Goal: Register for event/course

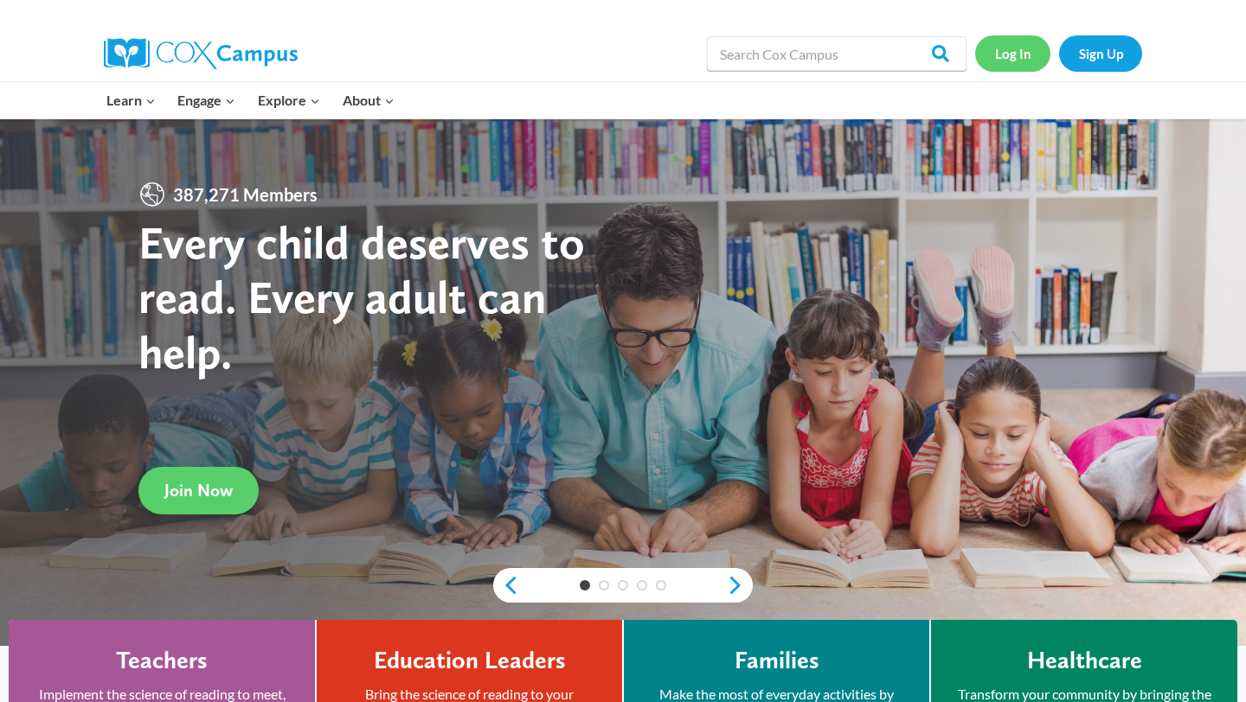
click at [1022, 54] on link "Log In" at bounding box center [1012, 52] width 75 height 35
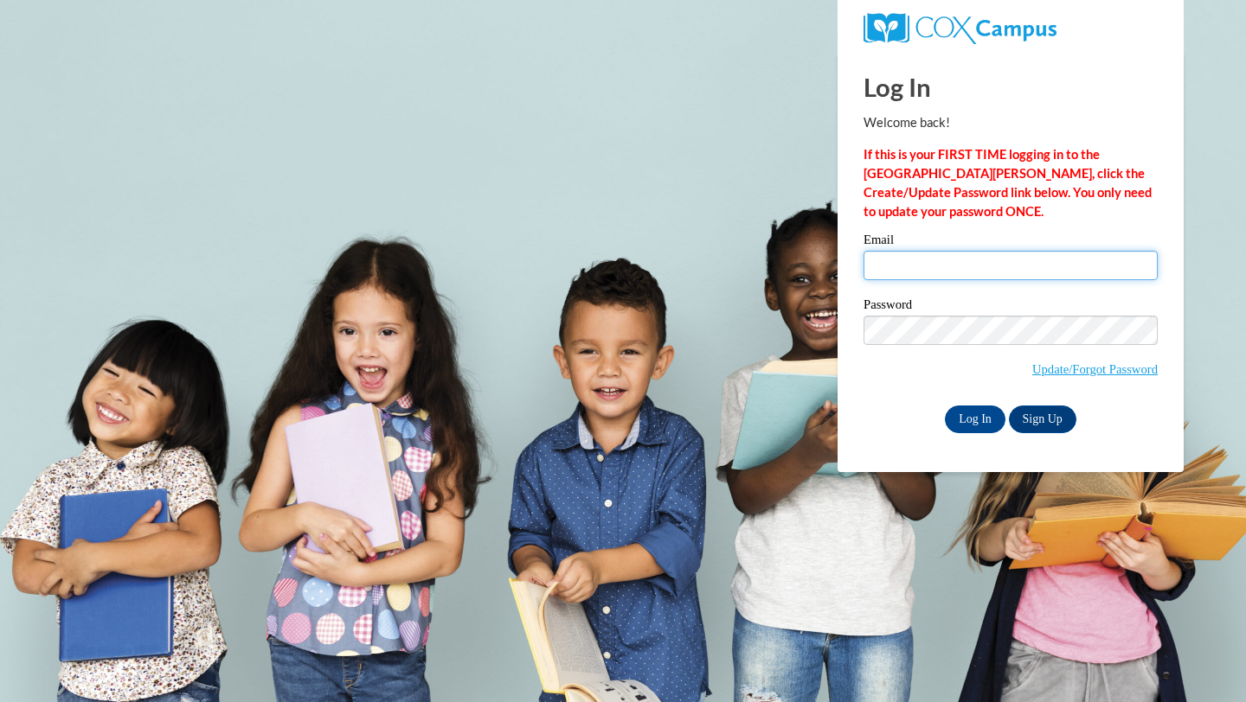
click at [940, 278] on input "Email" at bounding box center [1010, 265] width 294 height 29
type input "ccoke1@ggc.edu"
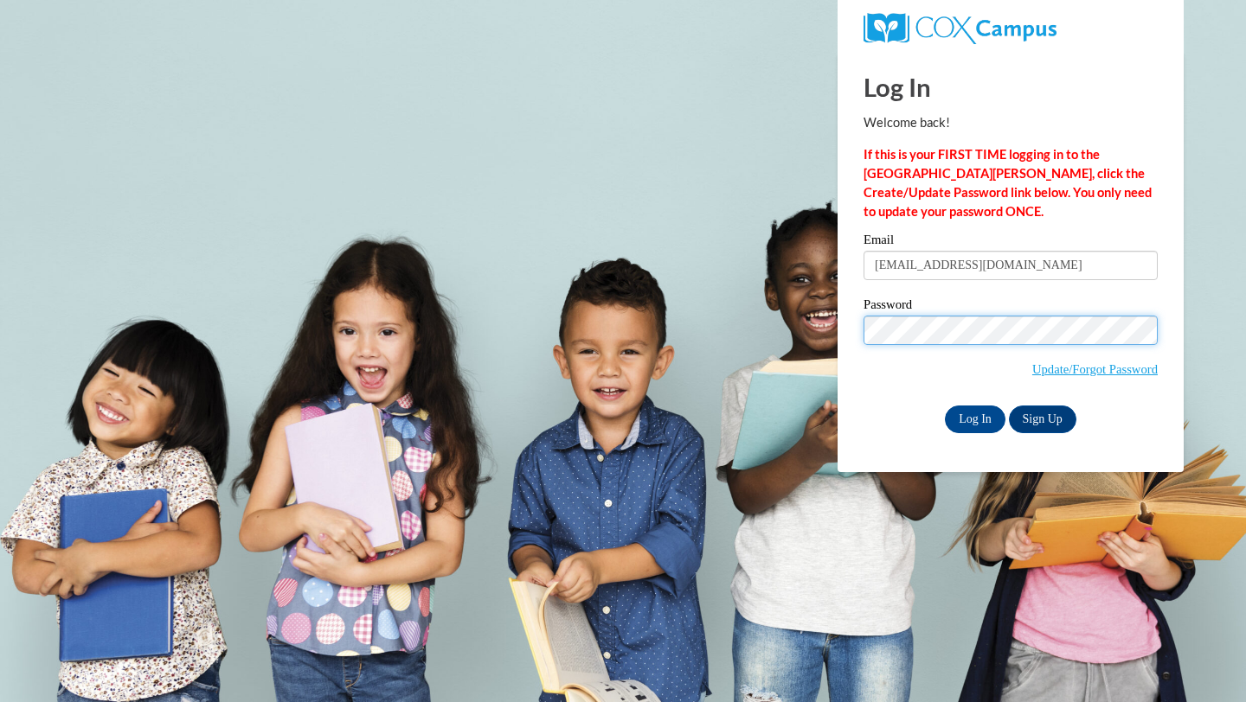
click at [945, 406] on input "Log In" at bounding box center [975, 420] width 61 height 28
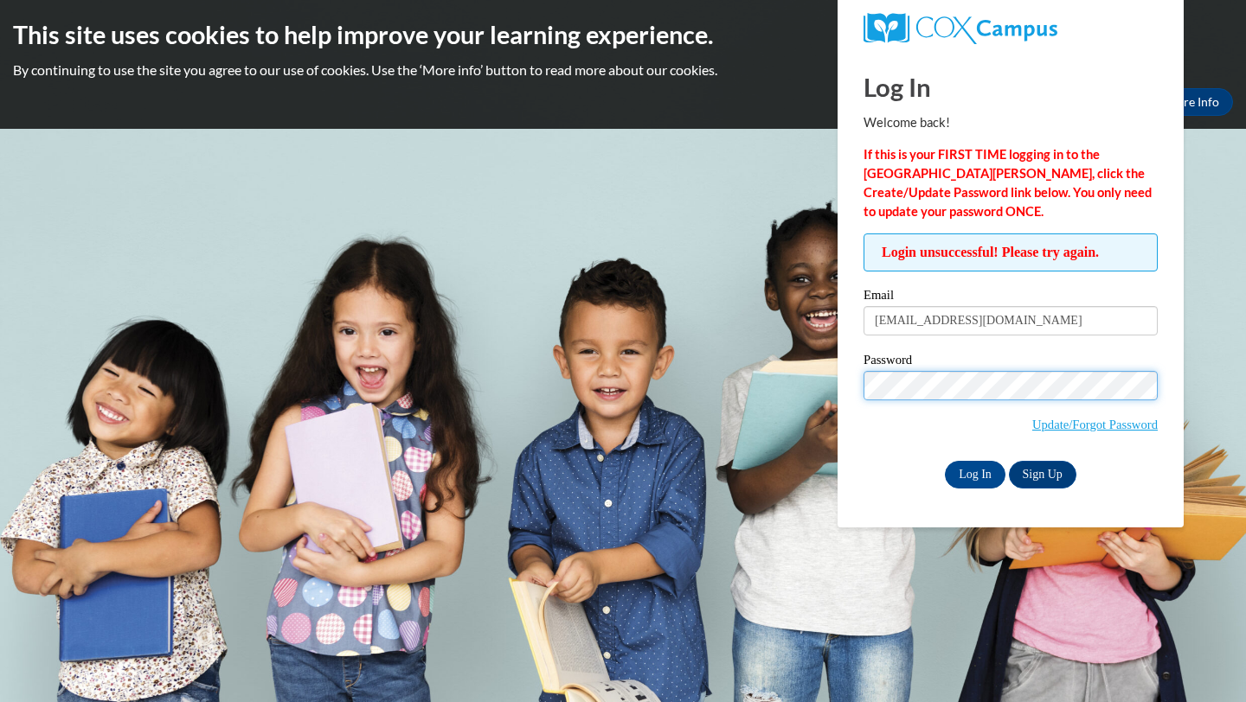
click at [945, 461] on input "Log In" at bounding box center [975, 475] width 61 height 28
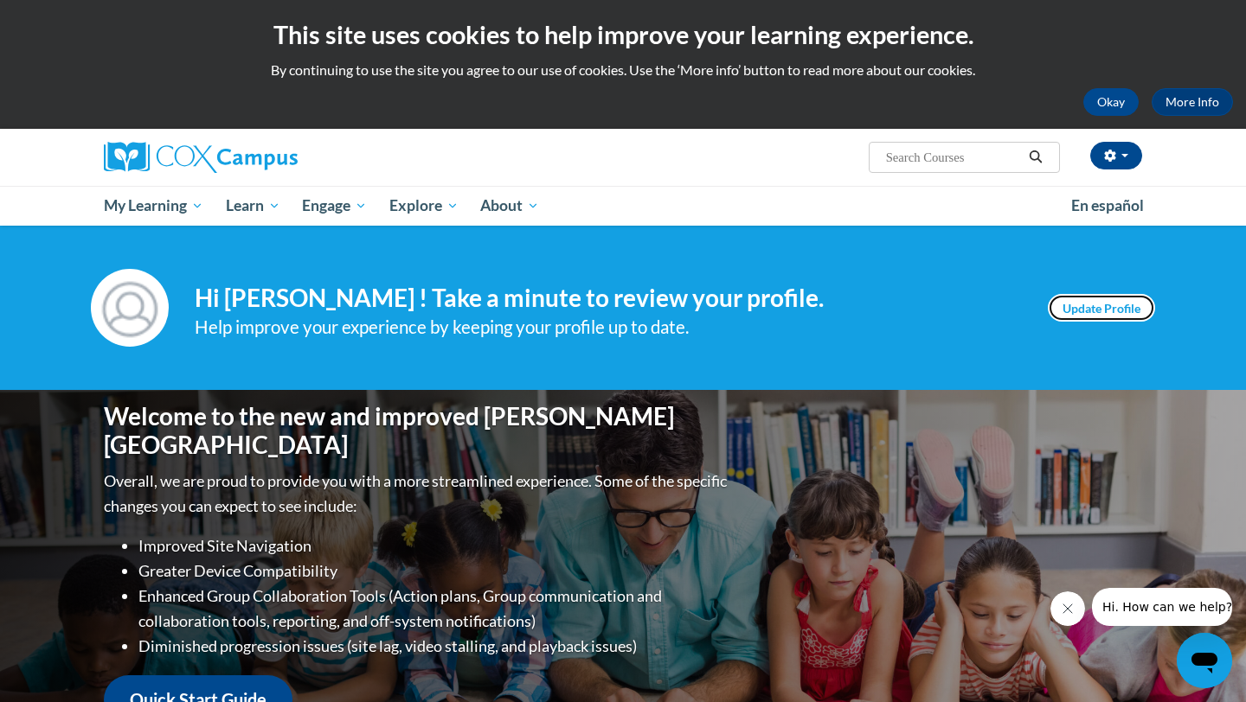
click at [1112, 294] on link "Update Profile" at bounding box center [1101, 308] width 107 height 28
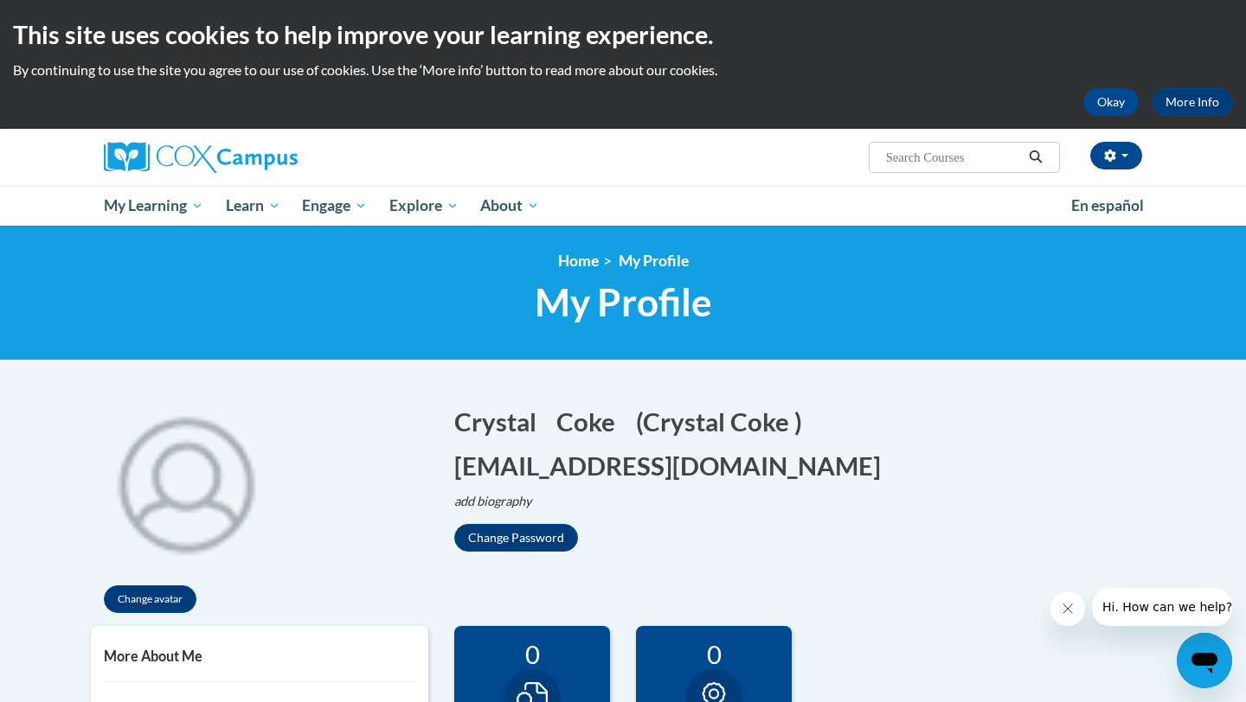
click at [932, 147] on input "Search..." at bounding box center [953, 157] width 138 height 21
paste input "Dyslexia"
type input "Dyslexia"
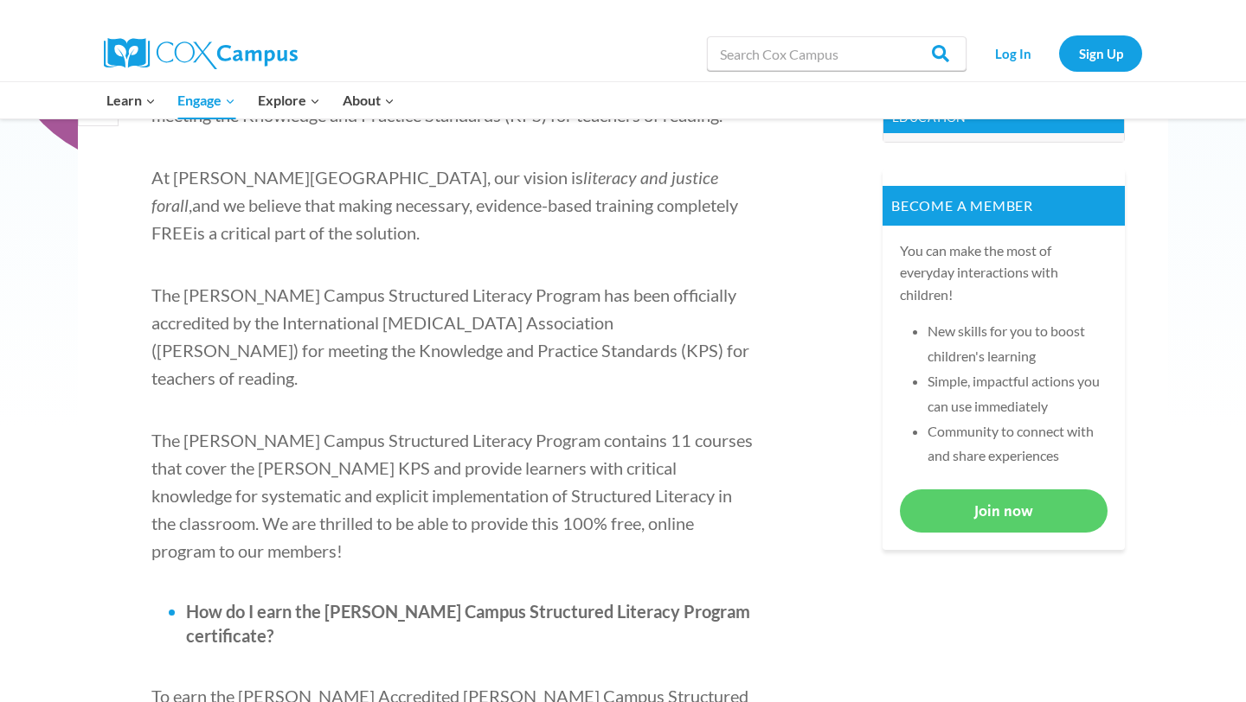
scroll to position [622, 0]
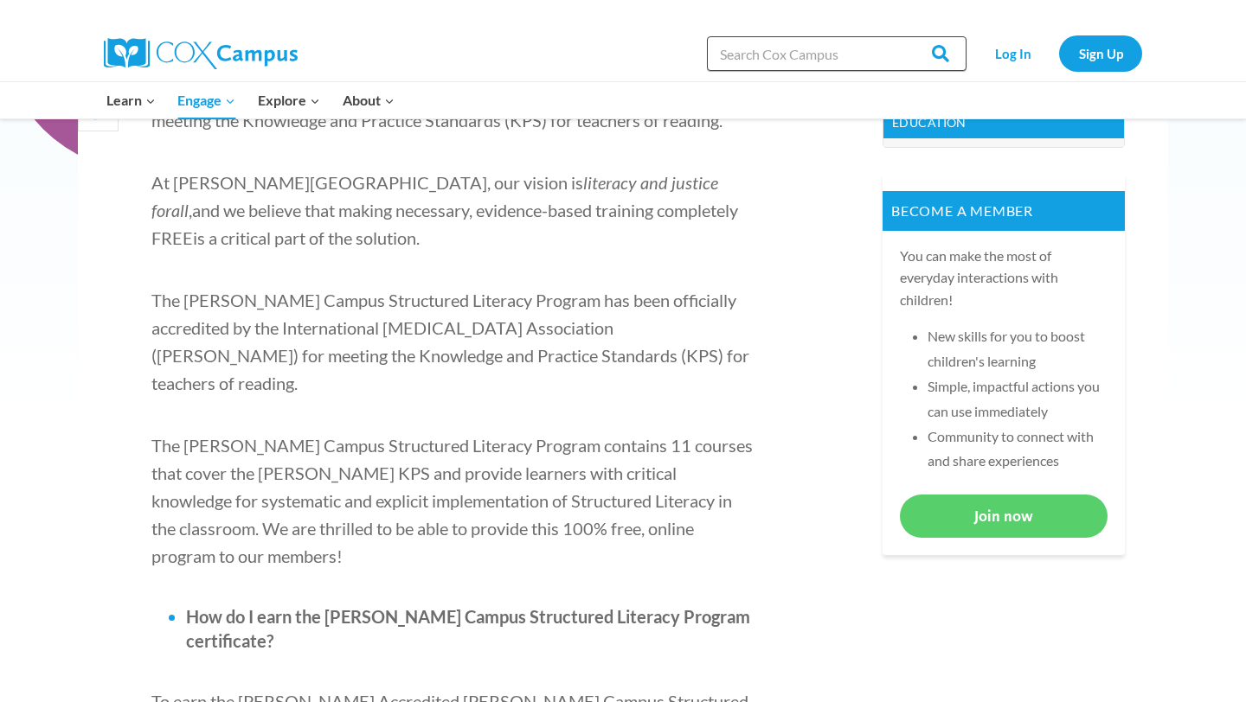
click at [806, 63] on input "Search in [URL][DOMAIN_NAME]" at bounding box center [837, 53] width 260 height 35
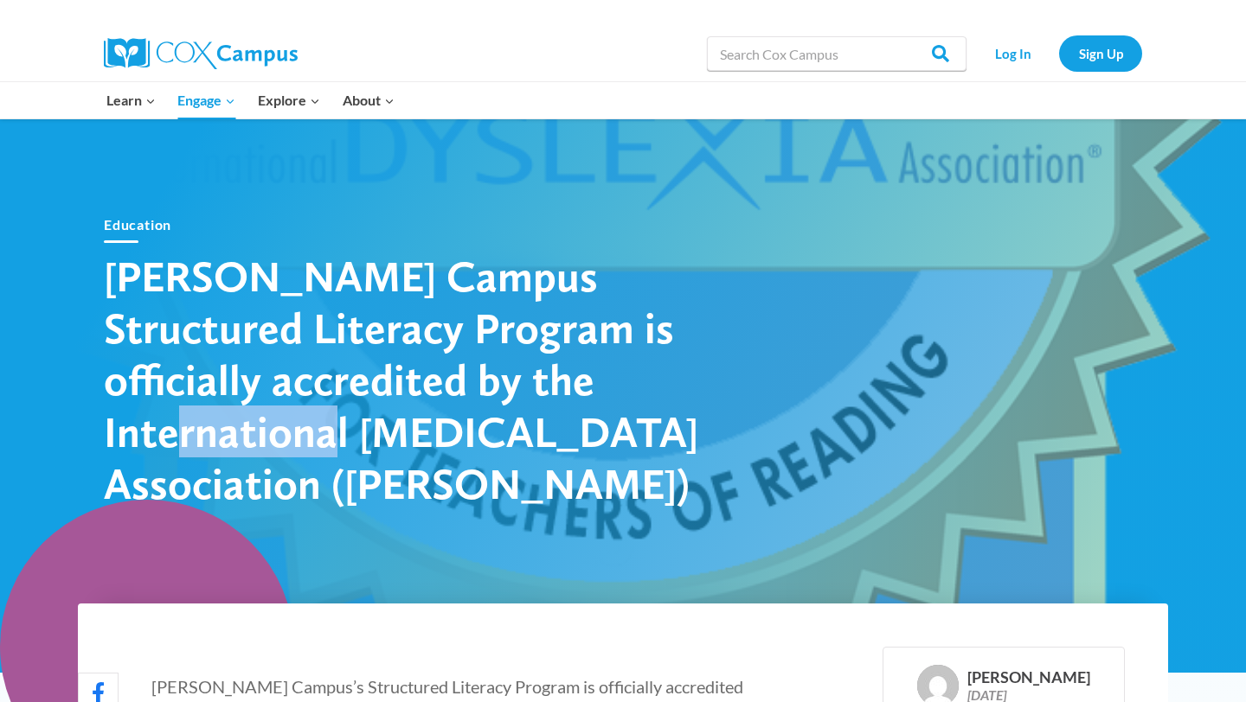
drag, startPoint x: 490, startPoint y: 408, endPoint x: 643, endPoint y: 415, distance: 152.4
click at [643, 415] on h1 "Cox Campus Structured Literacy Program is officially accredited by the Internat…" at bounding box center [407, 380] width 606 height 260
copy h1 "[MEDICAL_DATA]"
click at [862, 56] on input "Search in [URL][DOMAIN_NAME]" at bounding box center [837, 53] width 260 height 35
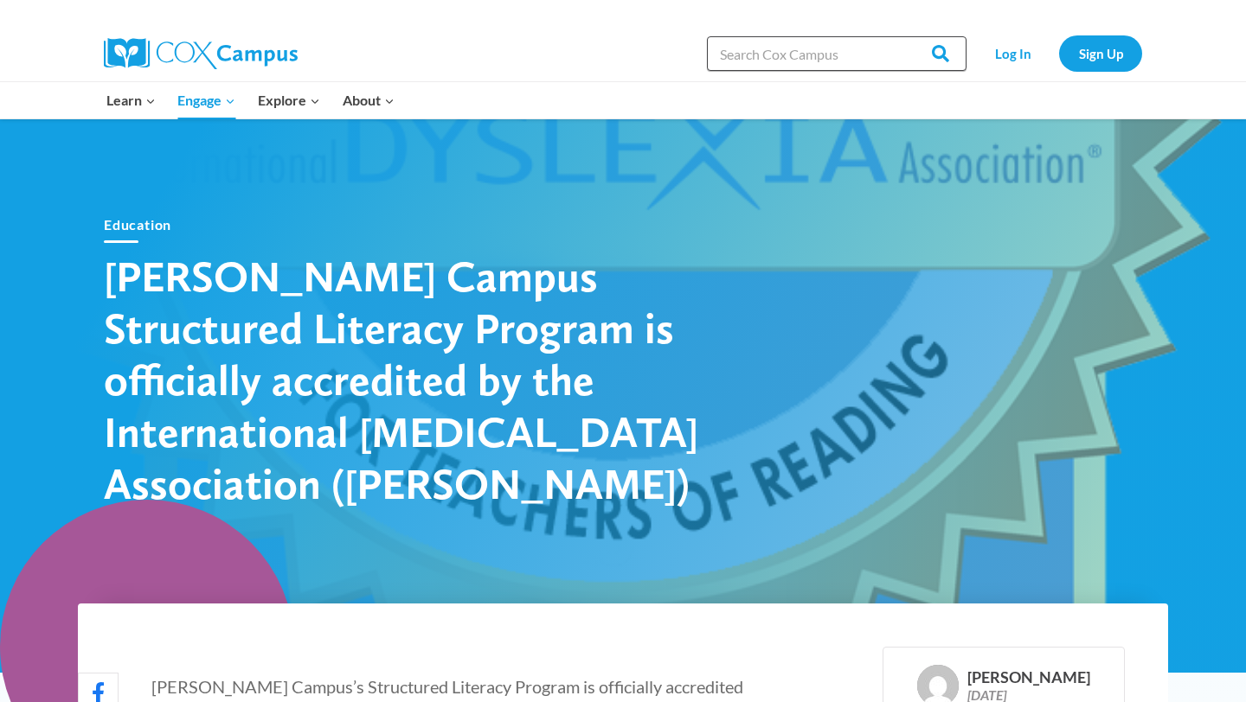
paste input "Dyslexia"
type input "Dyslexia"
click at [899, 36] on input "Search" at bounding box center [932, 53] width 67 height 35
click at [944, 61] on input "Search" at bounding box center [932, 53] width 67 height 35
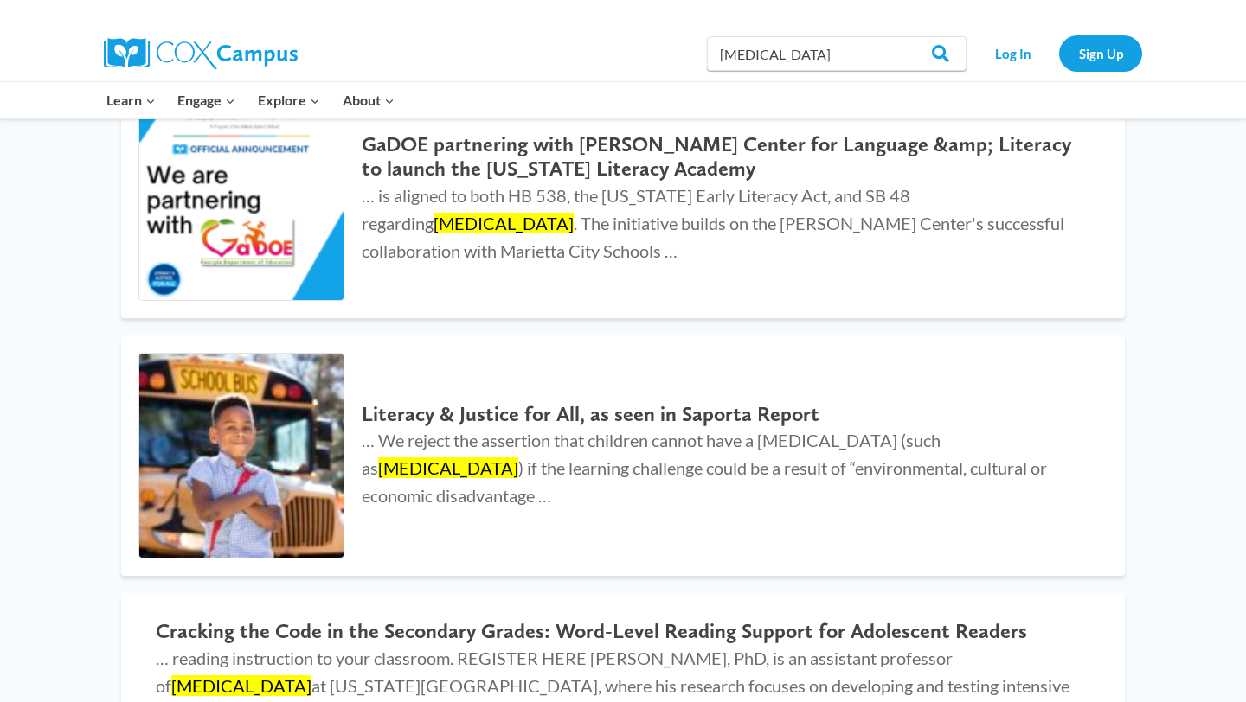
scroll to position [1538, 0]
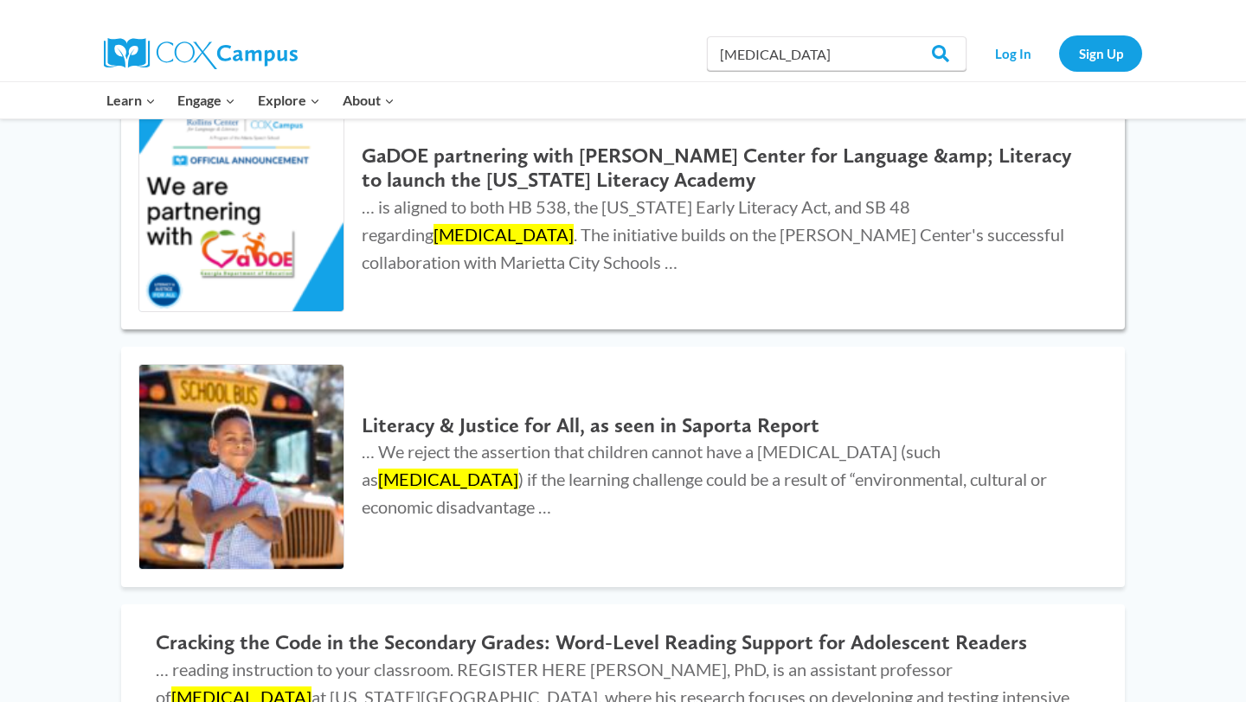
click at [698, 208] on p "… is aligned to both HB 538, the [US_STATE] Early Literacy Act, and SB 48 regar…" at bounding box center [726, 234] width 728 height 83
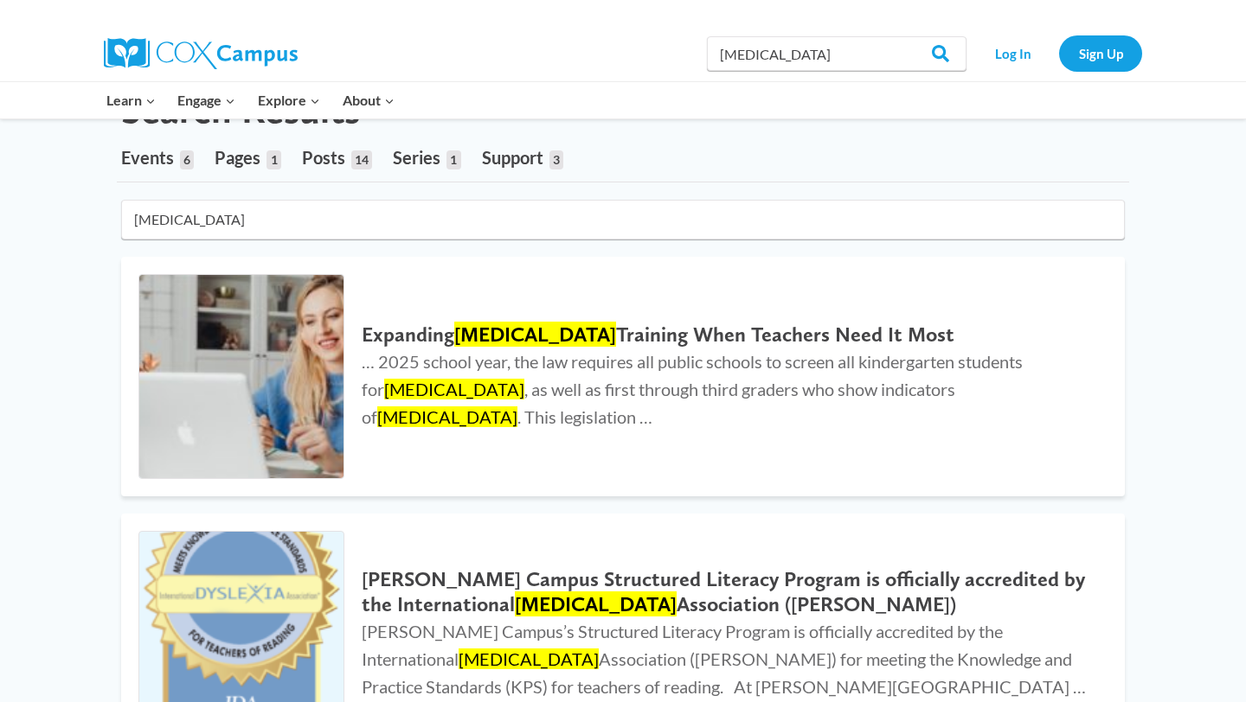
scroll to position [0, 0]
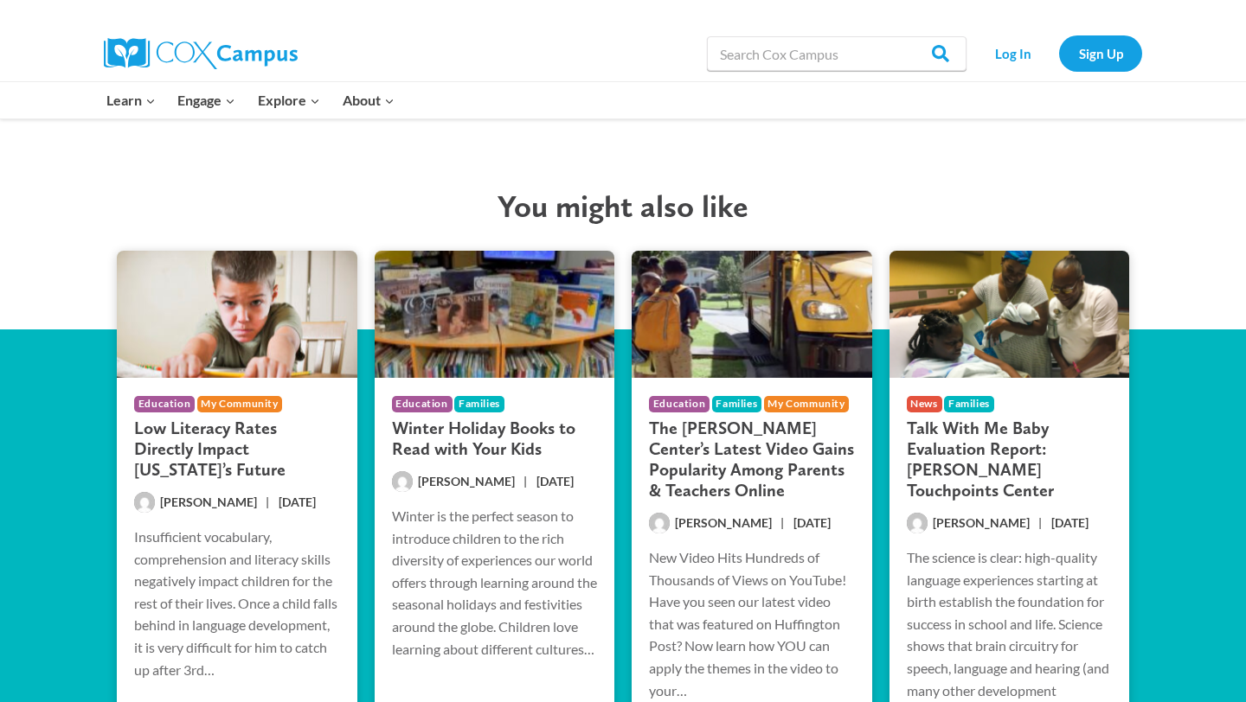
scroll to position [3195, 0]
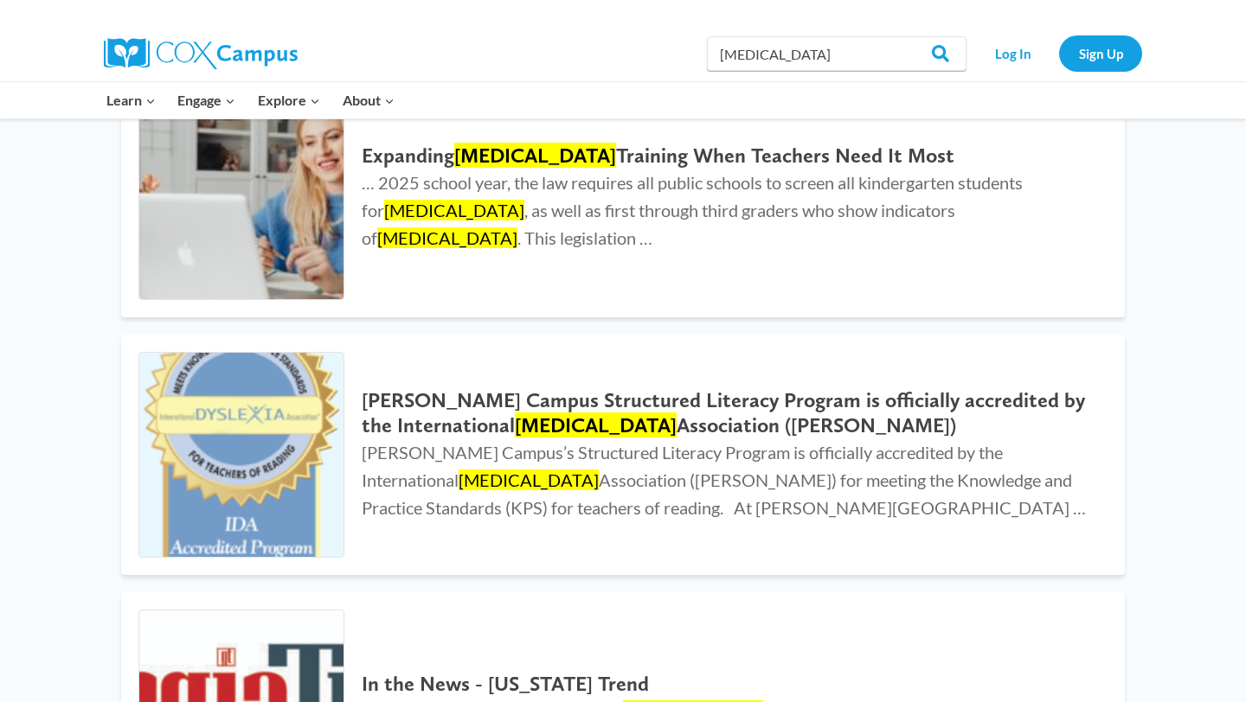
scroll to position [264, 0]
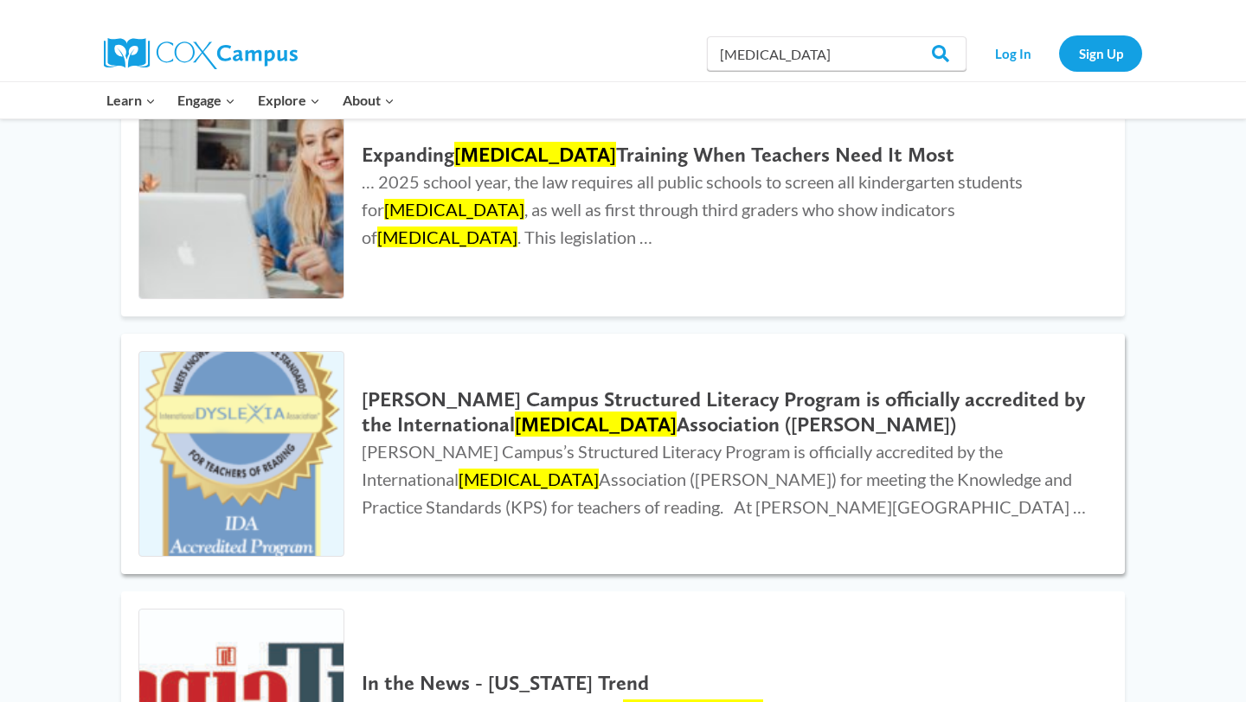
click at [801, 471] on span "[PERSON_NAME] Campus’s Structured Literacy Program is officially accredited by …" at bounding box center [724, 479] width 724 height 76
click at [249, 426] on img at bounding box center [241, 454] width 204 height 204
click at [949, 44] on input "Search" at bounding box center [932, 53] width 67 height 35
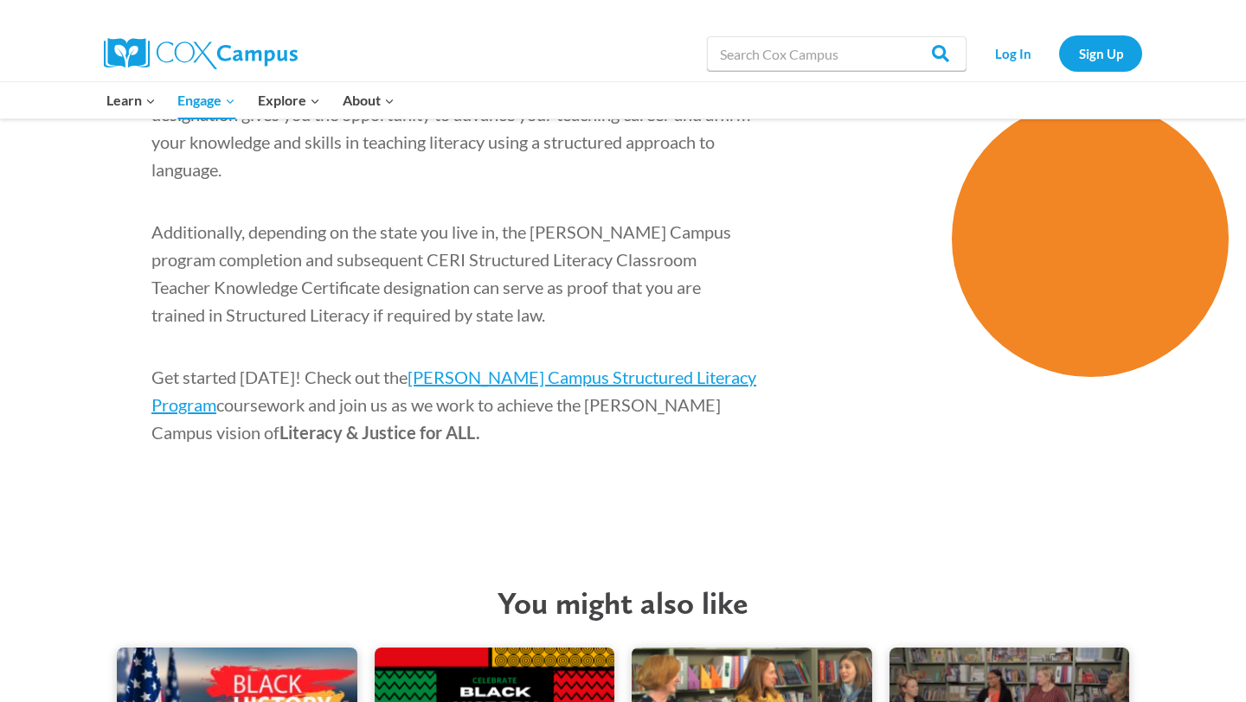
scroll to position [3419, 0]
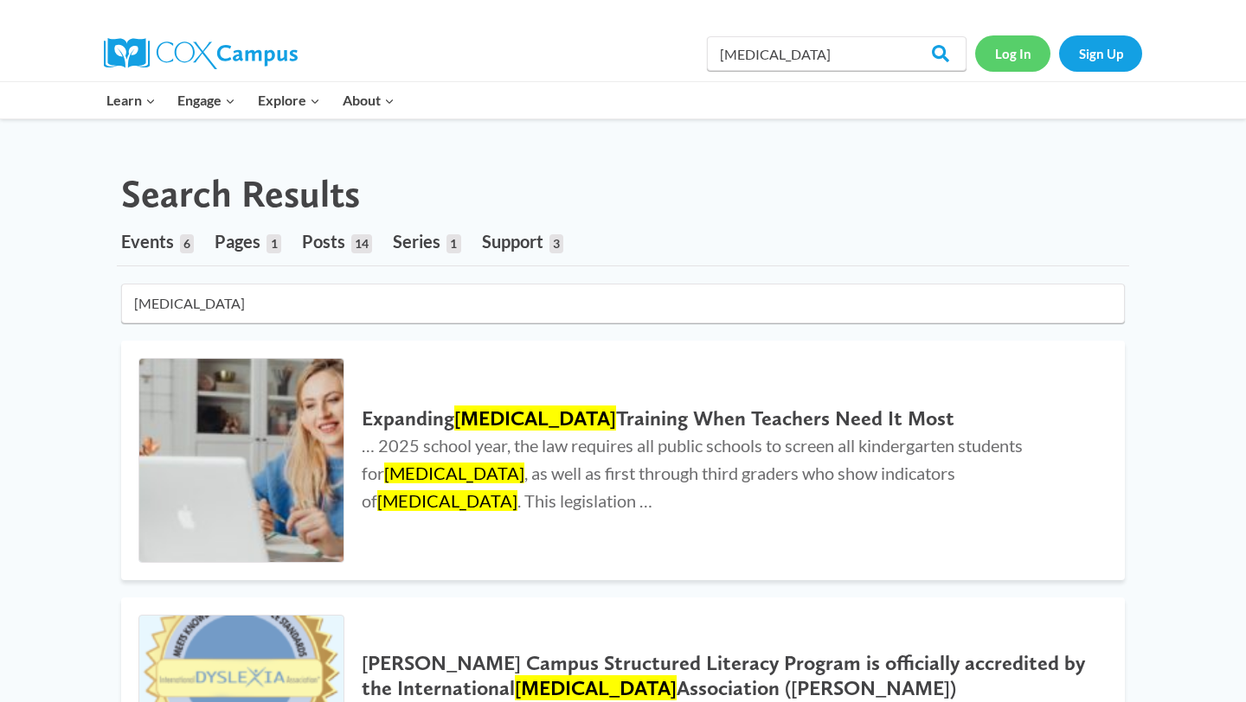
click at [1018, 57] on link "Log In" at bounding box center [1012, 52] width 75 height 35
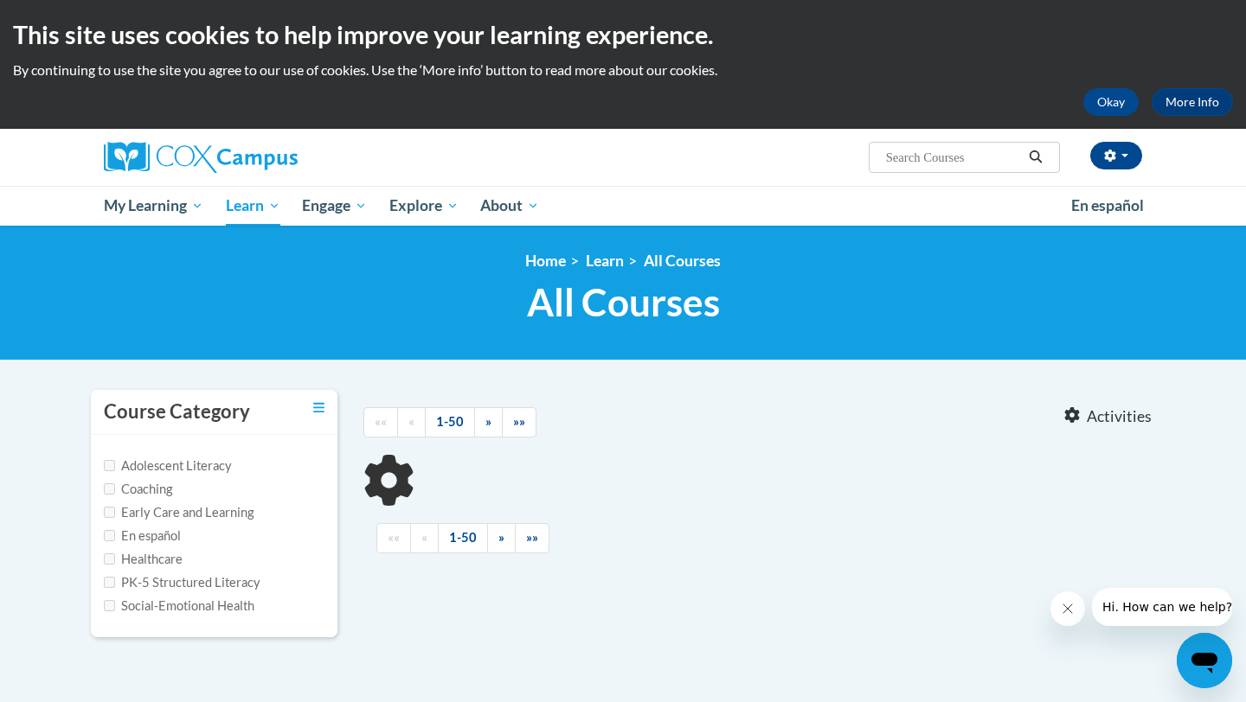
type input "[MEDICAL_DATA]"
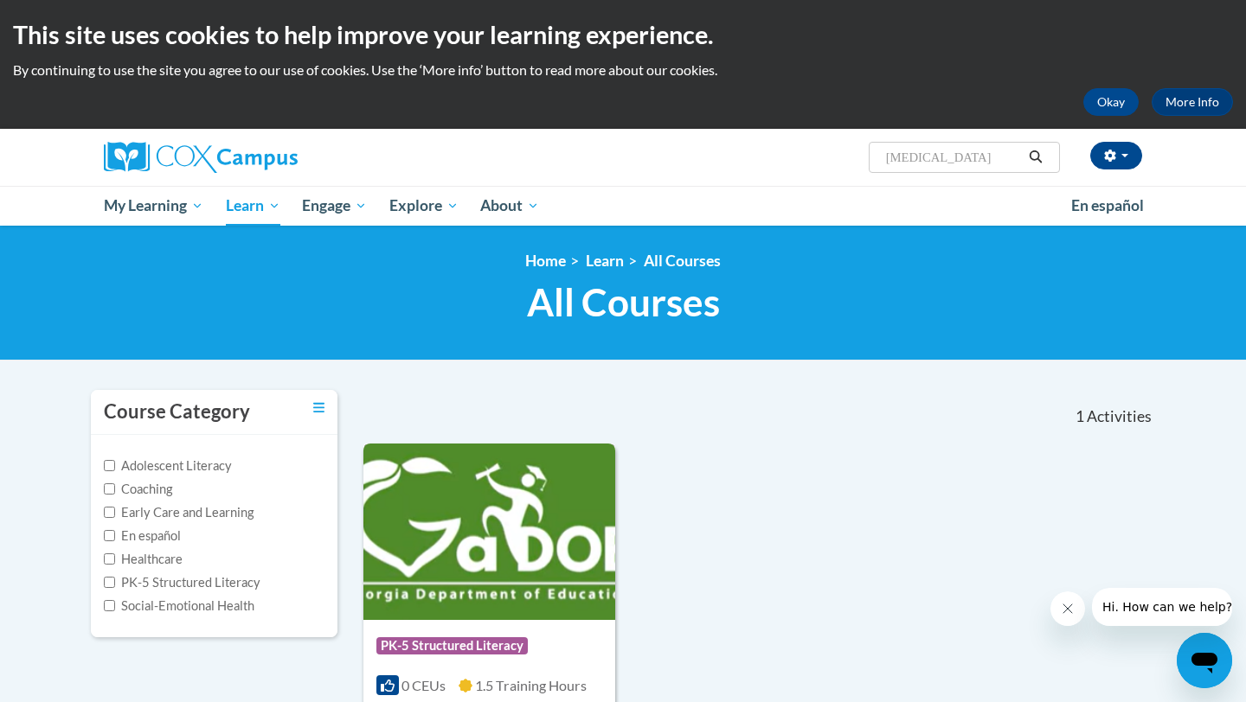
click at [429, 629] on div "Course Category: PK-5 Structured Literacy" at bounding box center [489, 648] width 226 height 39
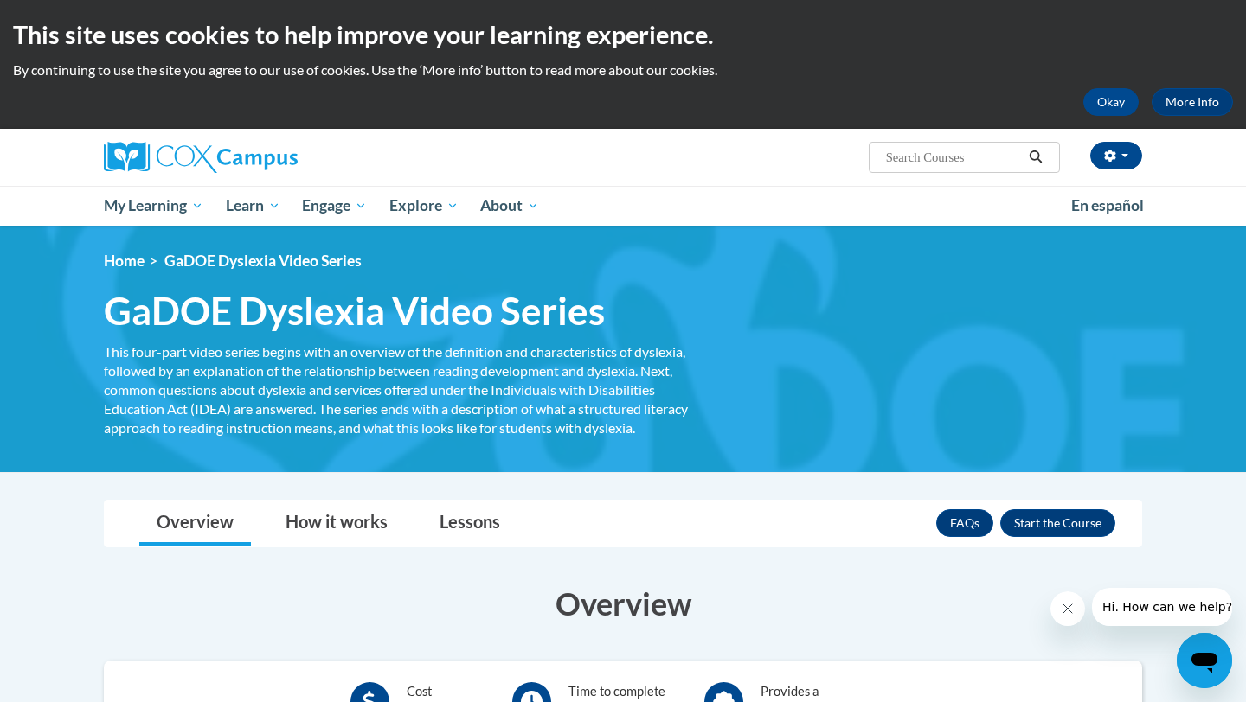
scroll to position [151, 0]
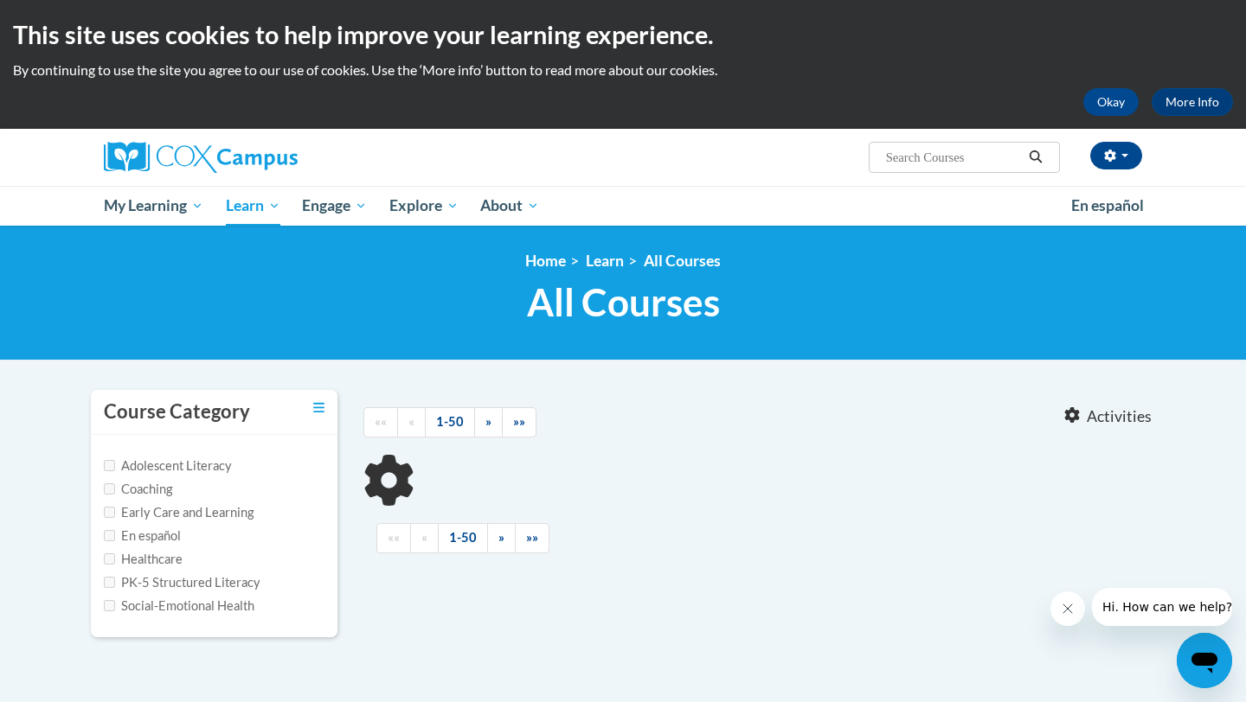
type input "[MEDICAL_DATA]"
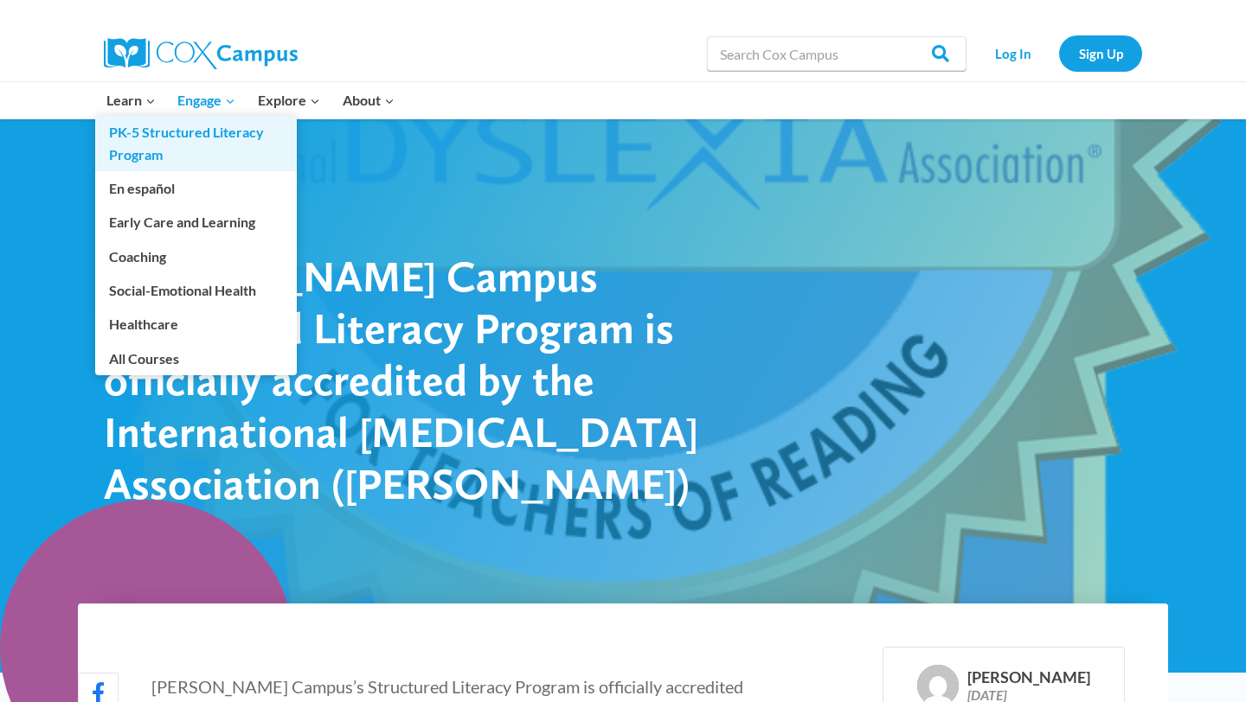
click at [147, 133] on link "PK-5 Structured Literacy Program" at bounding box center [196, 143] width 202 height 55
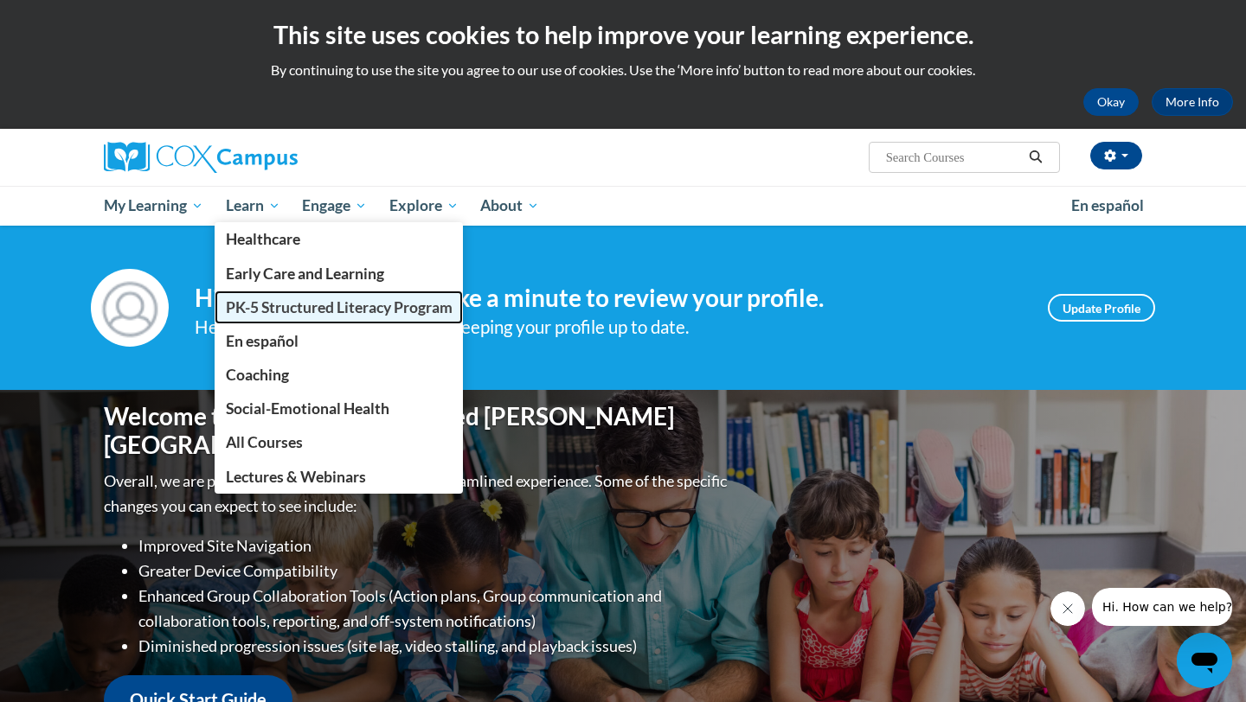
click at [284, 298] on span "PK-5 Structured Literacy Program" at bounding box center [339, 307] width 227 height 18
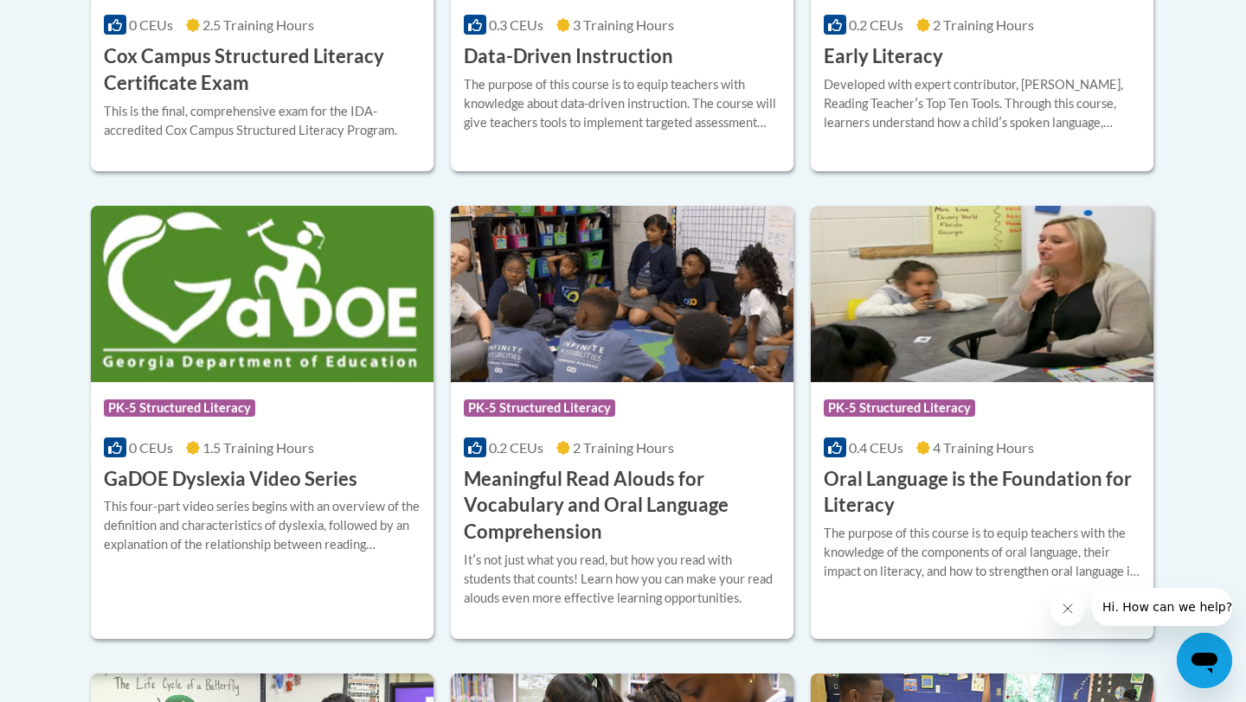
scroll to position [1014, 0]
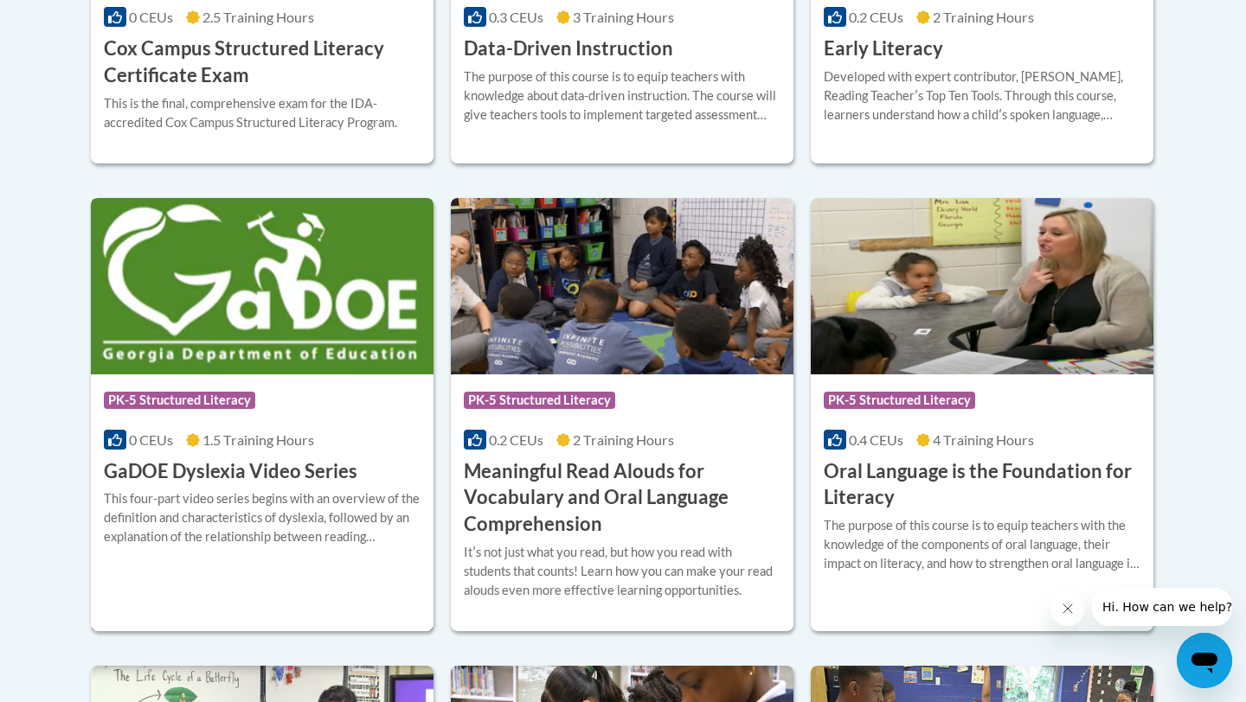
click at [289, 484] on div "More Info Enroll This four-part video series begins with an overview of the def…" at bounding box center [262, 528] width 343 height 88
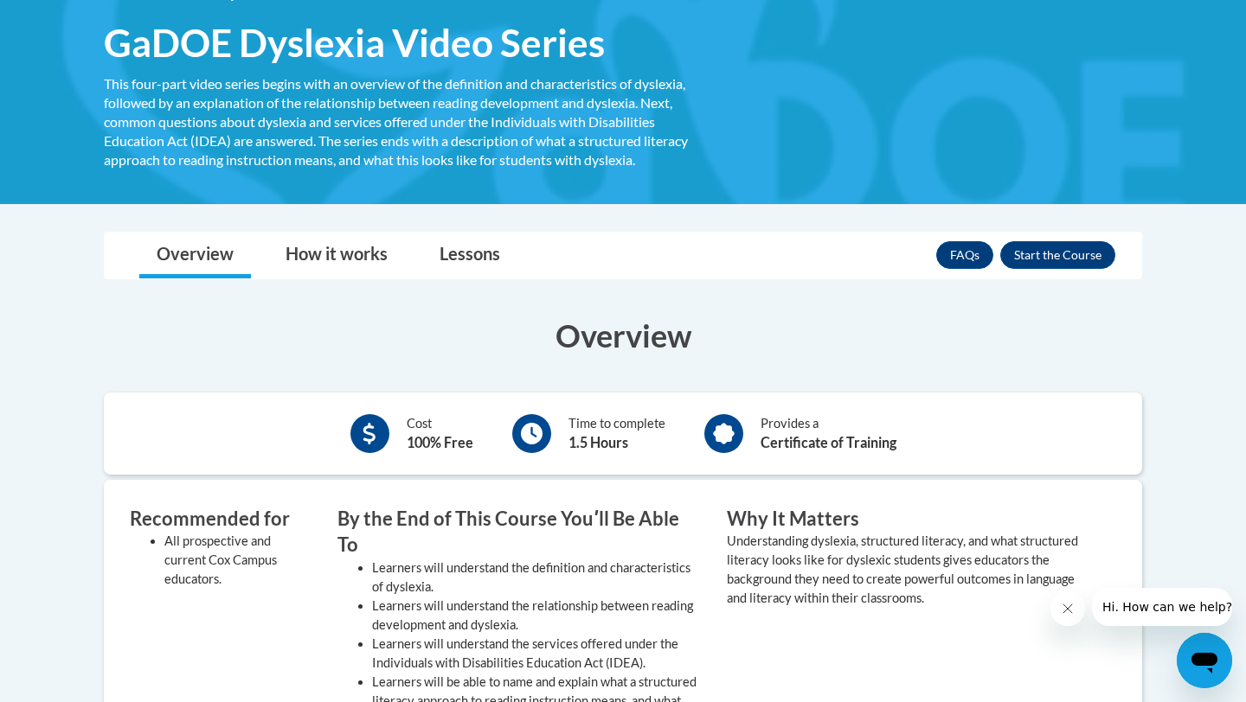
scroll to position [228, 0]
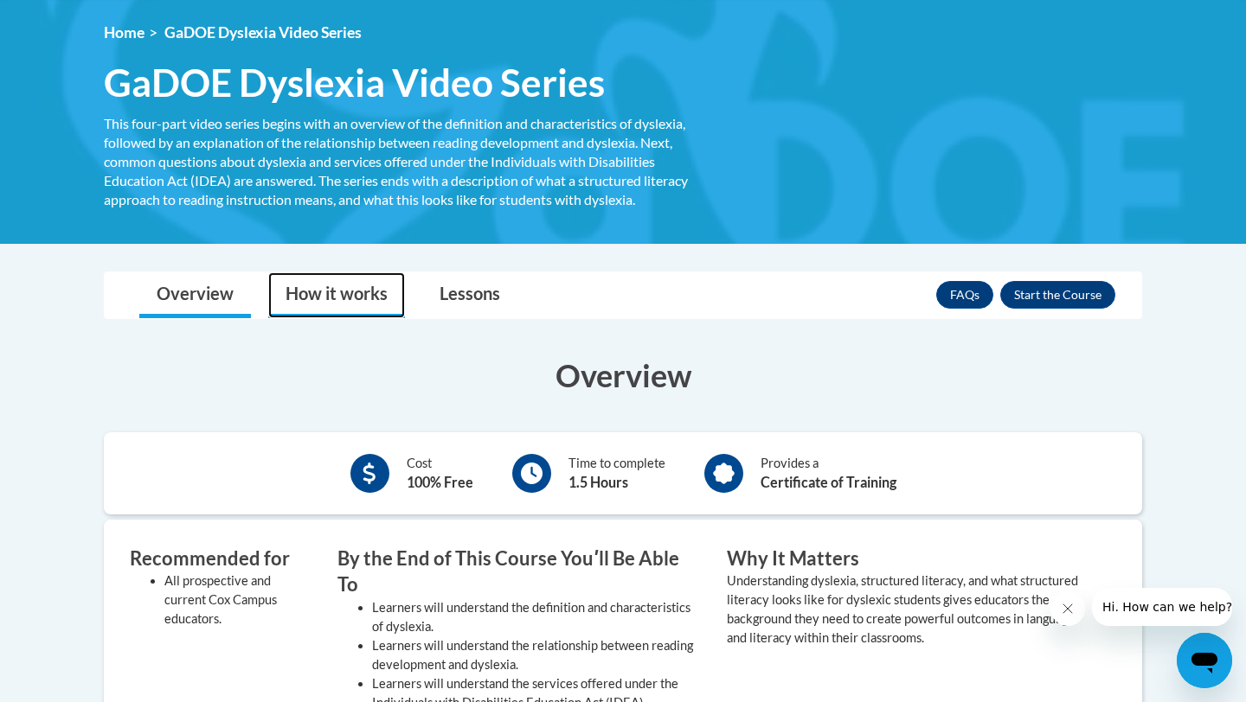
click at [350, 272] on link "How it works" at bounding box center [336, 295] width 137 height 46
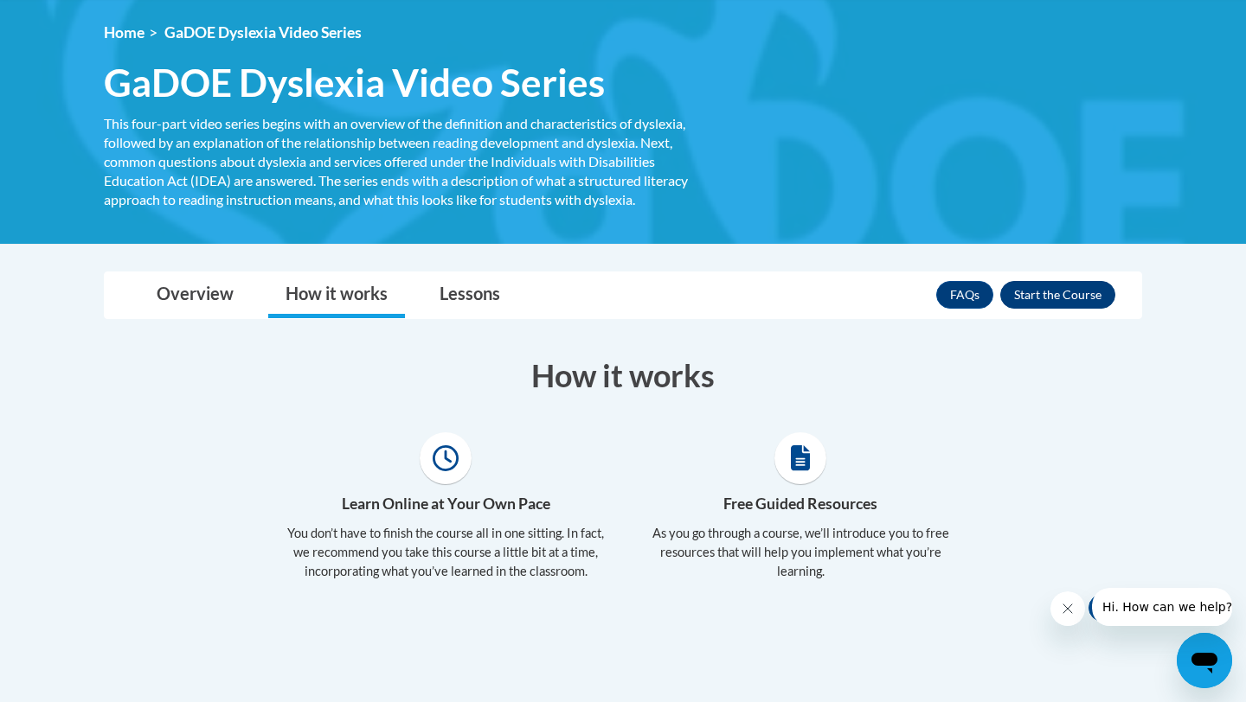
click at [1034, 281] on button "Enroll" at bounding box center [1057, 295] width 115 height 28
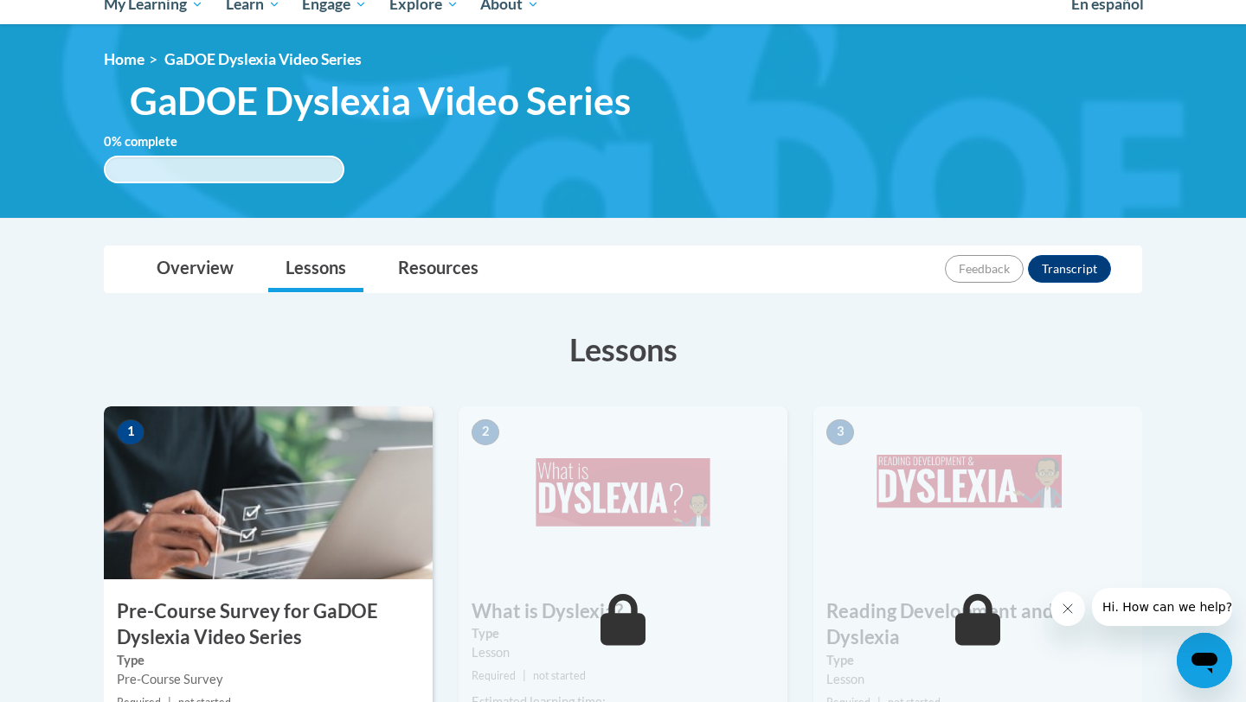
scroll to position [297, 0]
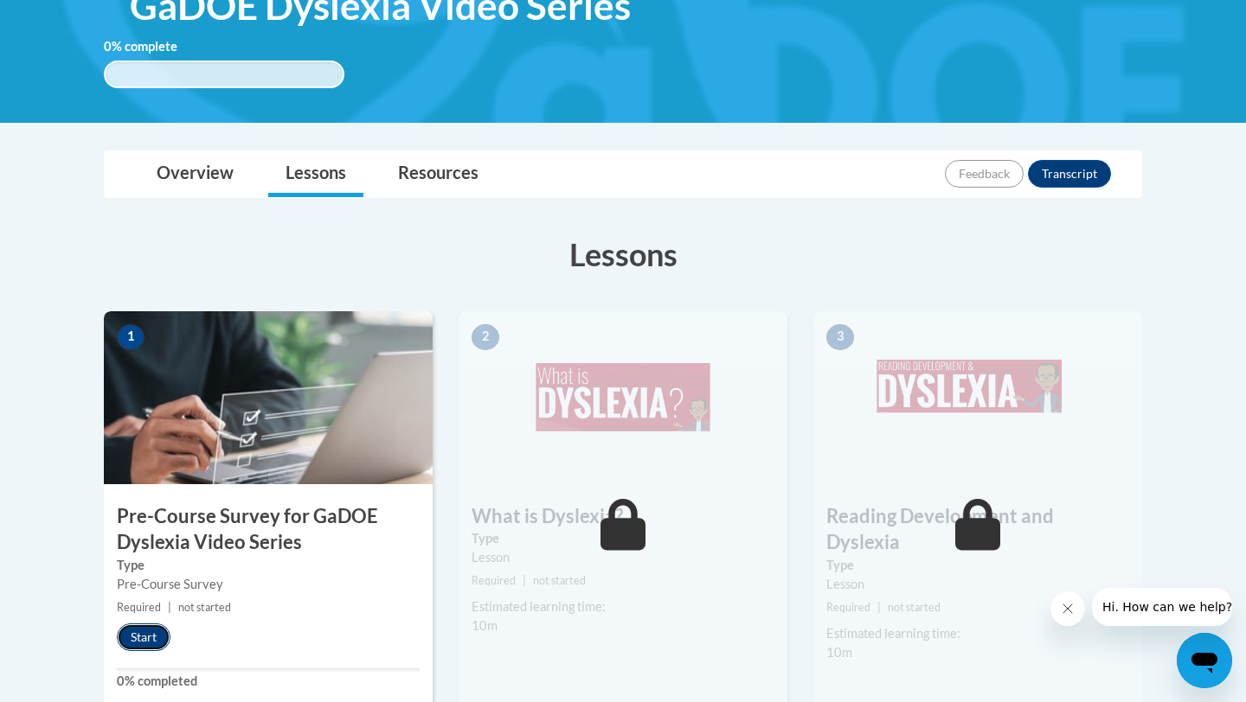
click at [151, 624] on button "Start" at bounding box center [144, 638] width 54 height 28
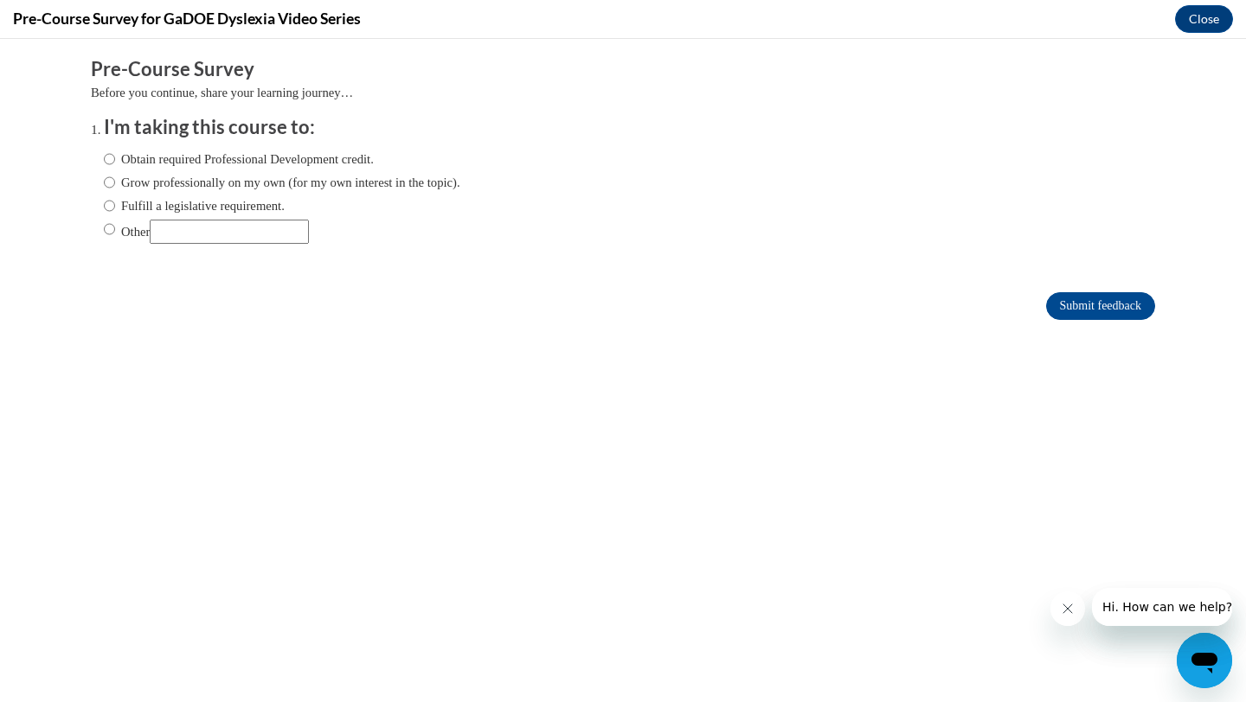
scroll to position [0, 0]
click at [127, 162] on label "Obtain required Professional Development credit." at bounding box center [239, 159] width 270 height 19
click at [115, 162] on input "Obtain required Professional Development credit." at bounding box center [109, 159] width 11 height 19
radio input "true"
click at [1120, 305] on input "Submit feedback" at bounding box center [1100, 306] width 109 height 28
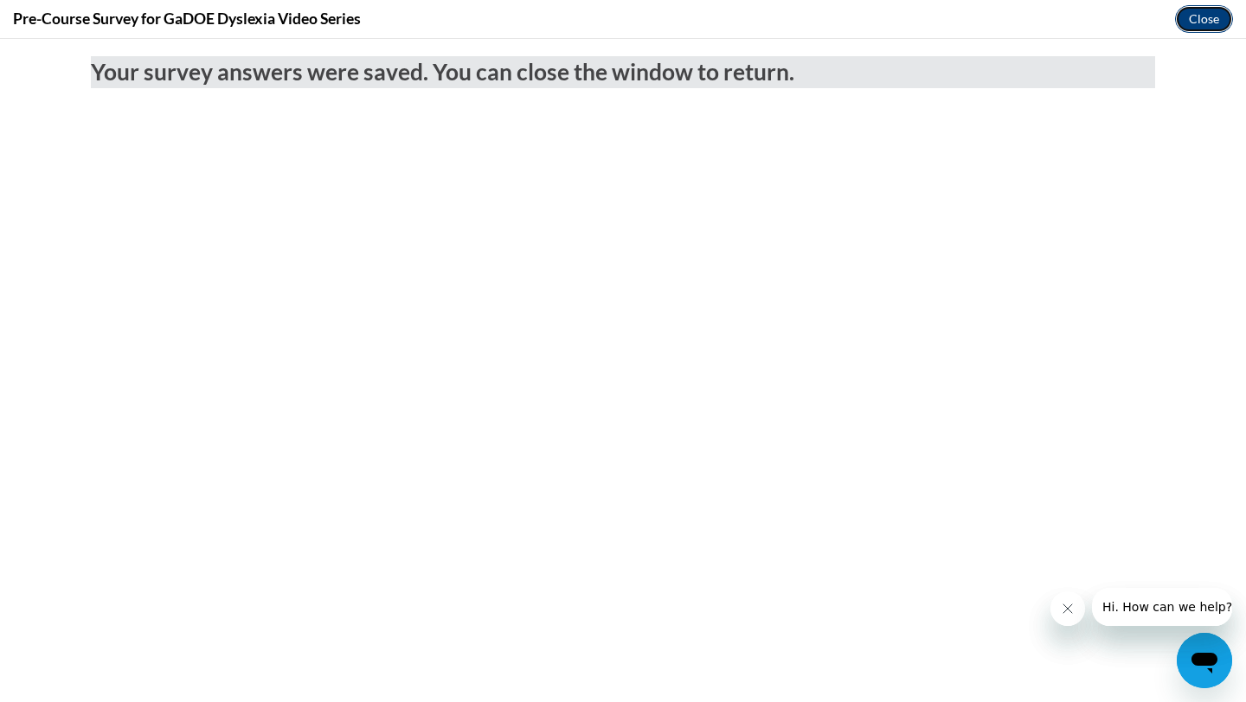
click at [1212, 24] on button "Close" at bounding box center [1204, 19] width 58 height 28
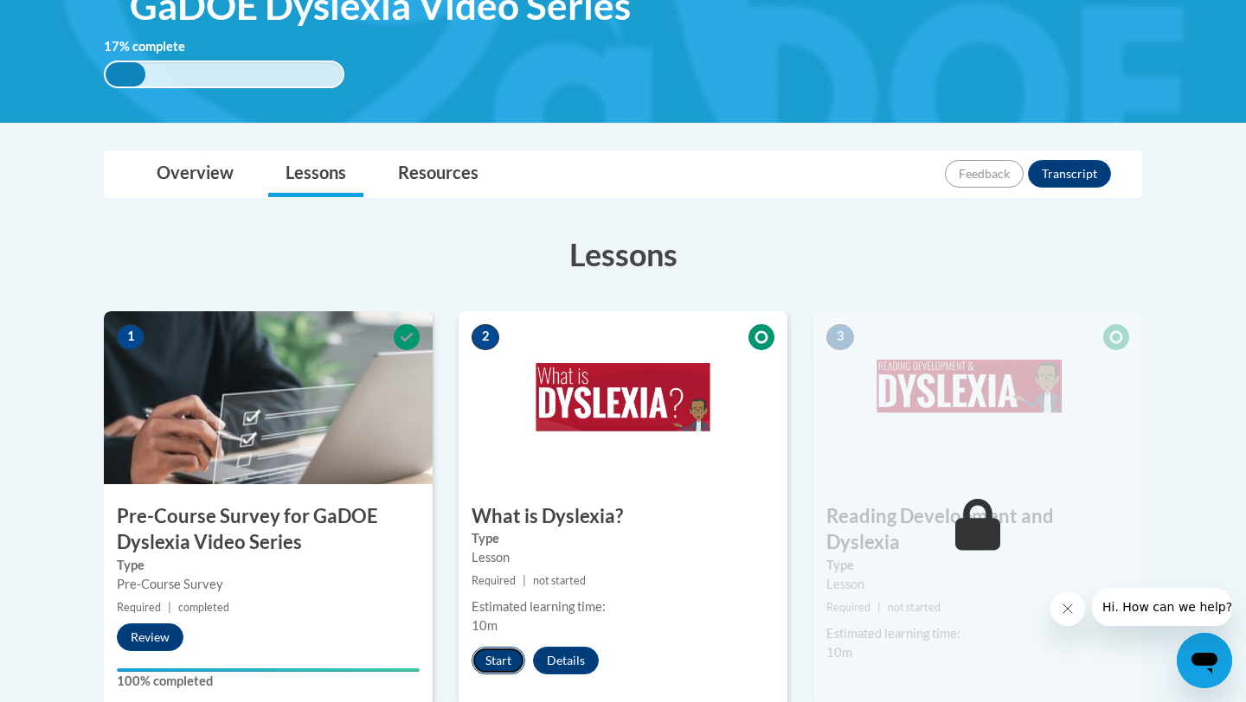
click at [497, 647] on button "Start" at bounding box center [498, 661] width 54 height 28
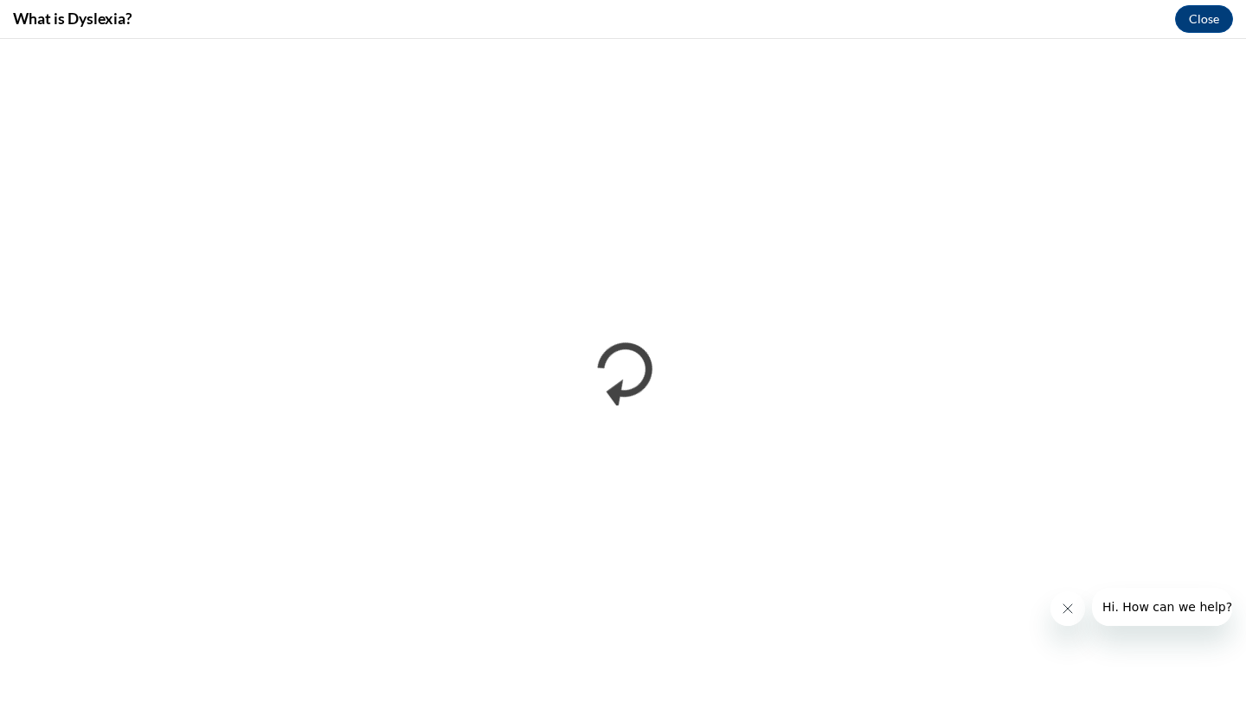
click at [1073, 603] on icon "Close message from company" at bounding box center [1068, 609] width 14 height 14
